Goal: Obtain resource: Download file/media

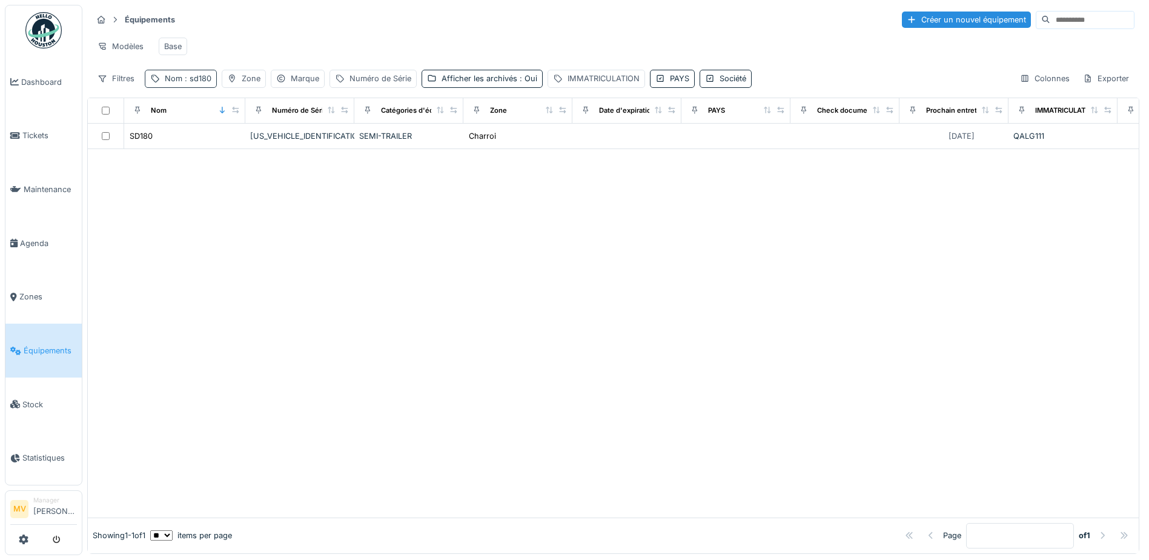
click at [208, 83] on span ": sd180" at bounding box center [196, 78] width 29 height 9
click at [261, 144] on icon at bounding box center [256, 146] width 10 height 8
drag, startPoint x: 583, startPoint y: 277, endPoint x: 491, endPoint y: 162, distance: 147.9
click at [580, 272] on div at bounding box center [613, 333] width 1051 height 368
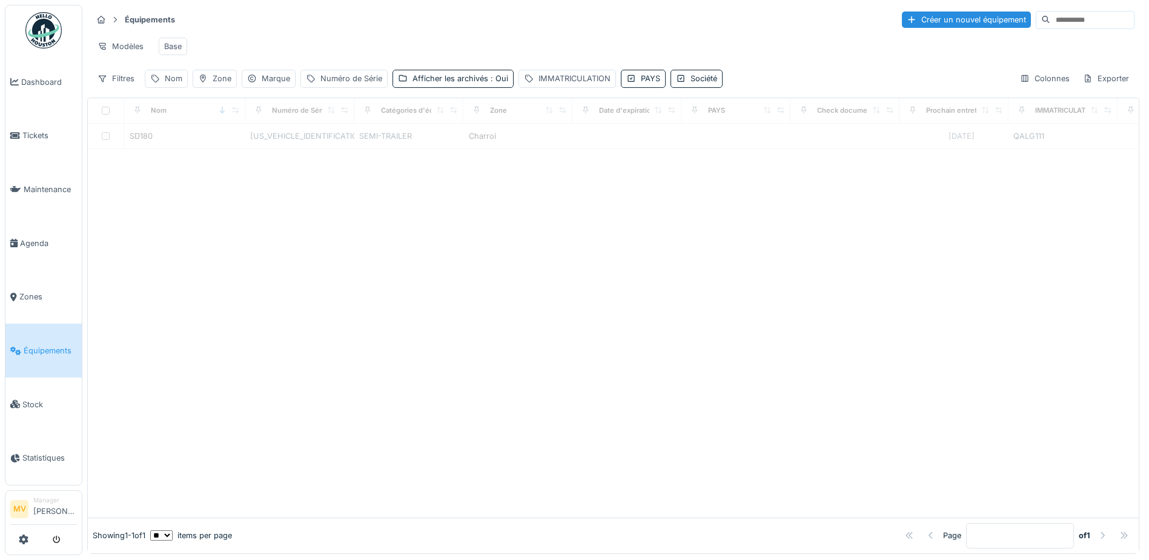
click at [420, 47] on div "Modèles Base" at bounding box center [613, 46] width 1042 height 27
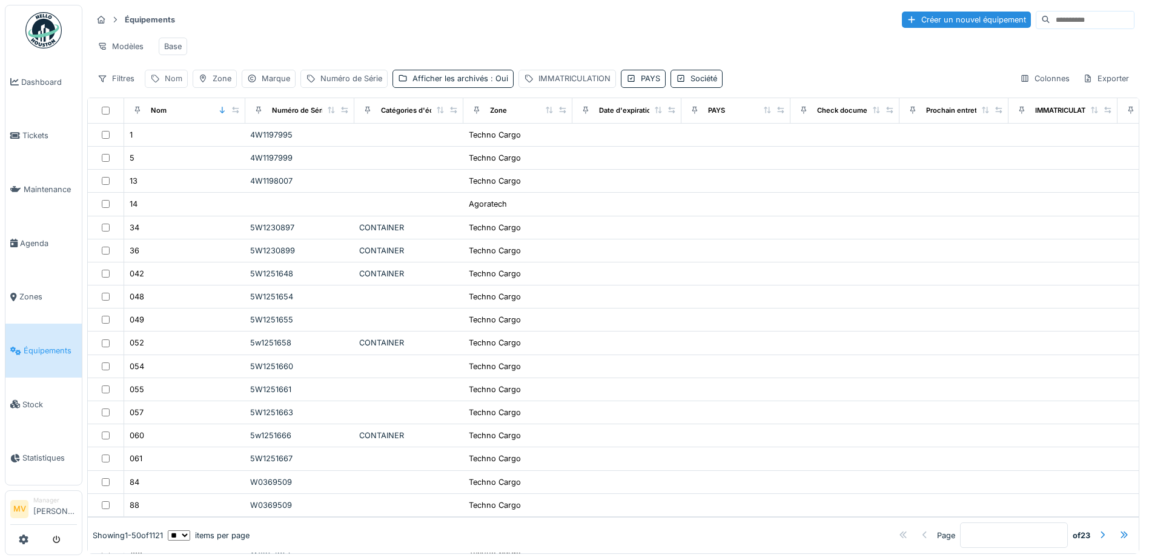
click at [182, 87] on div "Nom" at bounding box center [166, 79] width 43 height 18
click at [214, 149] on input "Nom" at bounding box center [210, 145] width 121 height 25
type input "*****"
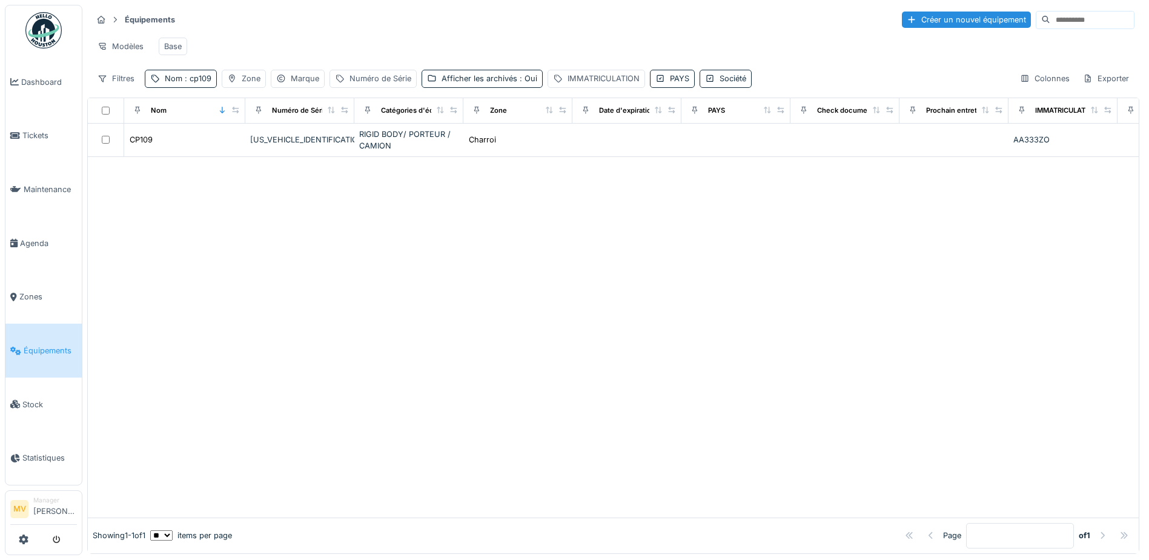
click at [611, 35] on div "Modèles Base" at bounding box center [613, 46] width 1042 height 27
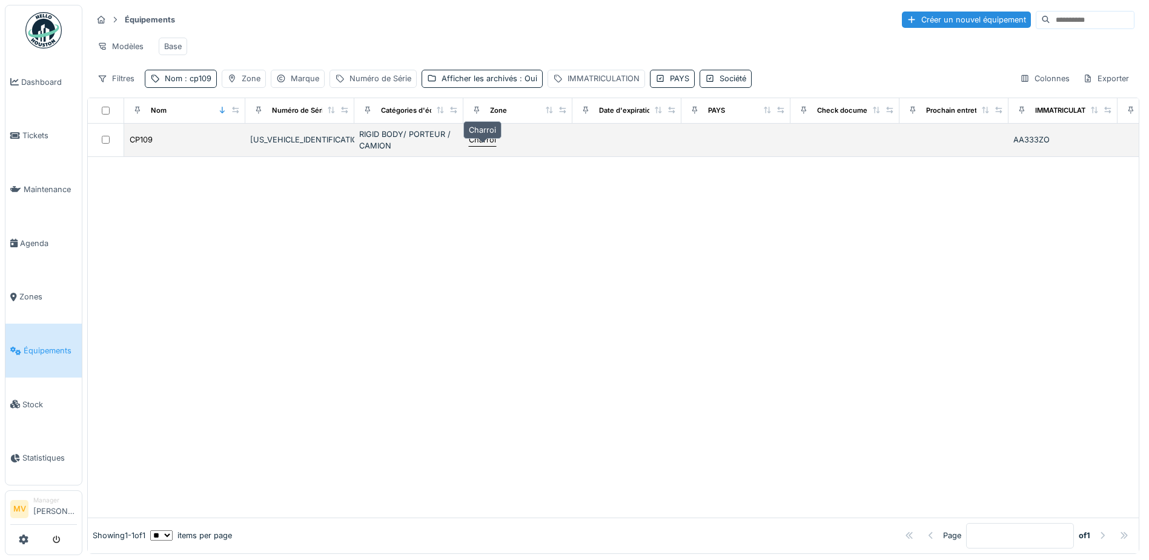
click at [477, 145] on div "Charroi" at bounding box center [482, 140] width 27 height 12
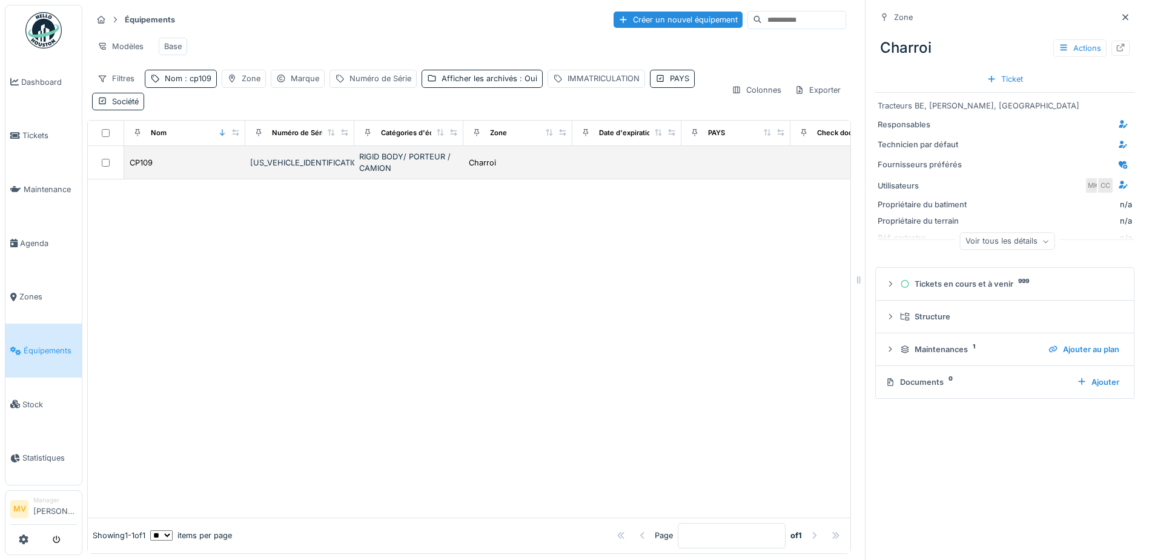
click at [362, 156] on td "RIGID BODY/ PORTEUR / CAMION" at bounding box center [408, 162] width 109 height 33
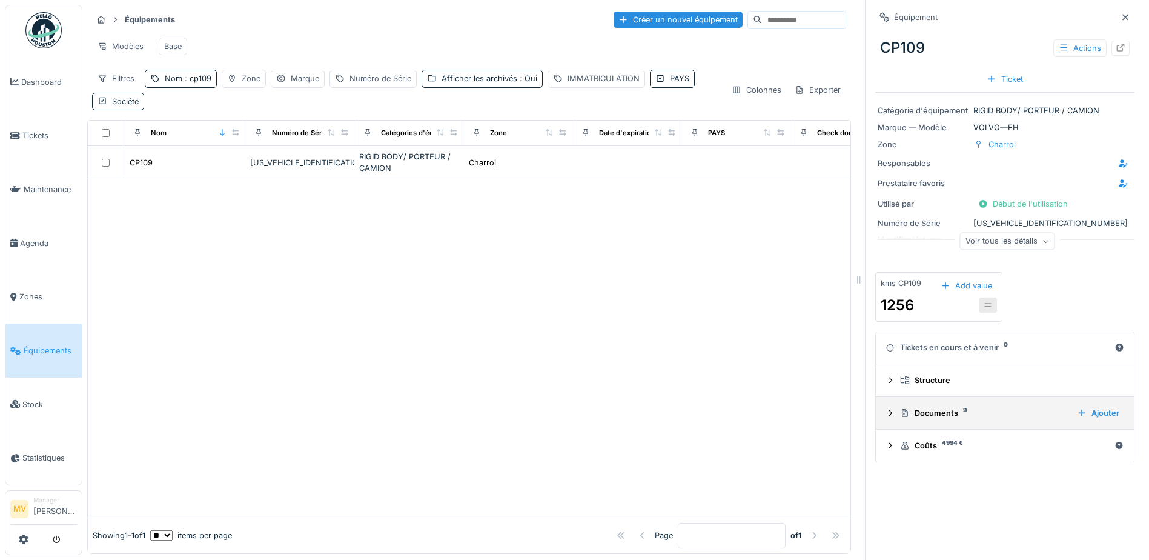
scroll to position [9, 0]
click at [955, 409] on div "Documents 9" at bounding box center [983, 413] width 167 height 12
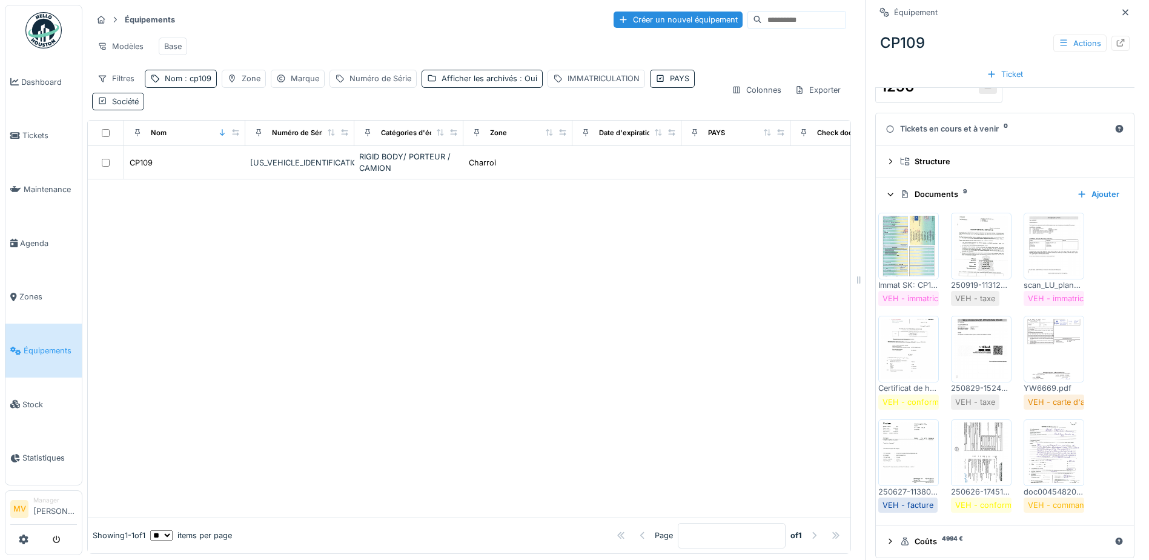
scroll to position [228, 0]
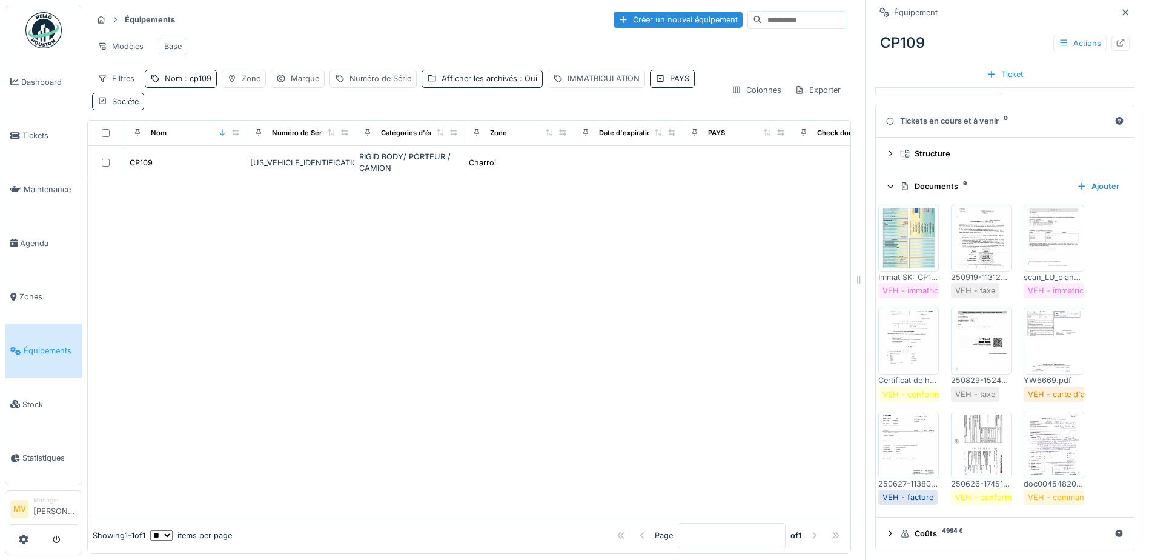
click at [973, 439] on img at bounding box center [981, 444] width 55 height 61
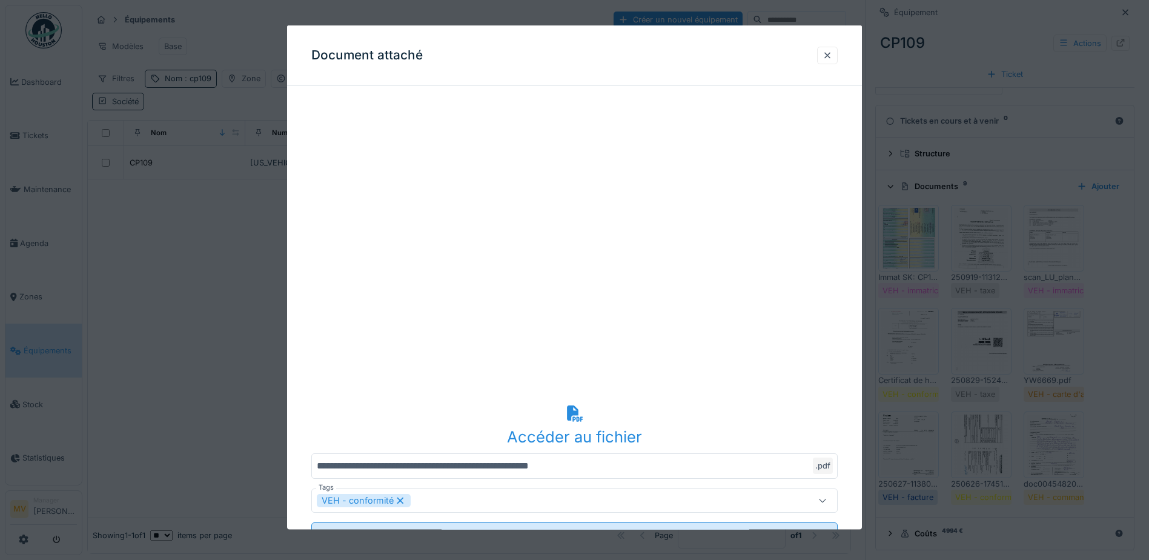
click at [578, 436] on div "Accéder au fichier" at bounding box center [574, 436] width 526 height 23
